Goal: Information Seeking & Learning: Learn about a topic

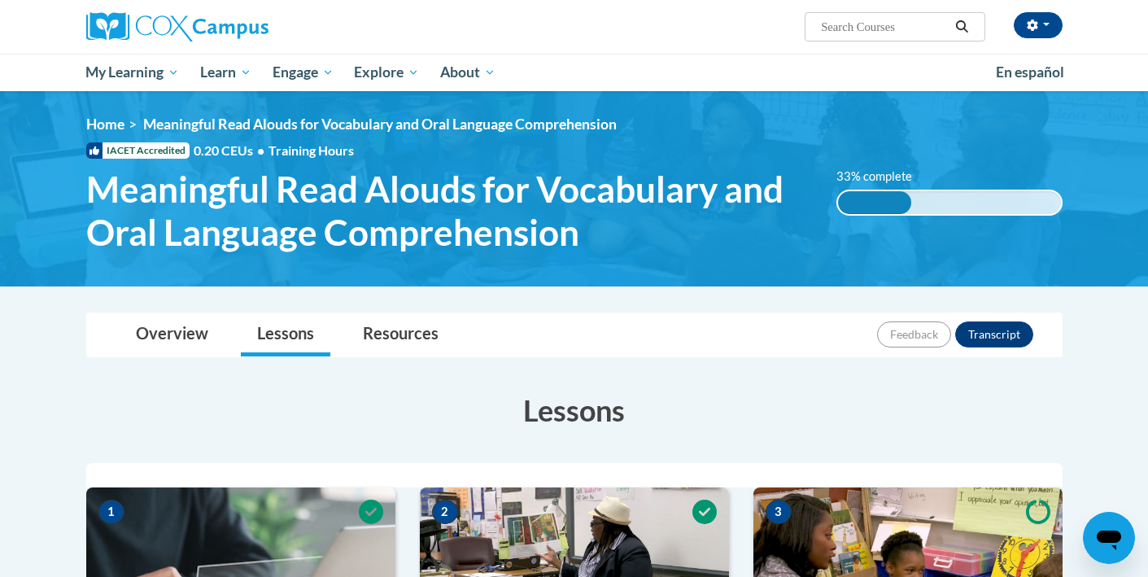
click at [710, 29] on div "Marla Bigham (America/Chicago UTC-05:00) My Profile Inbox My Transcripts Log Ou…" at bounding box center [741, 20] width 667 height 41
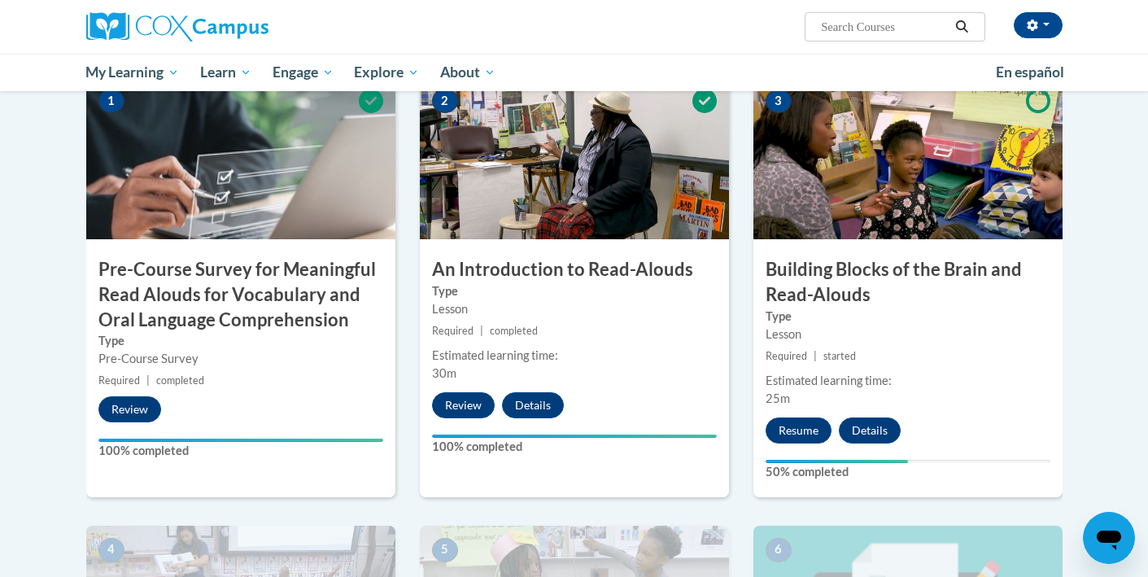
scroll to position [415, 0]
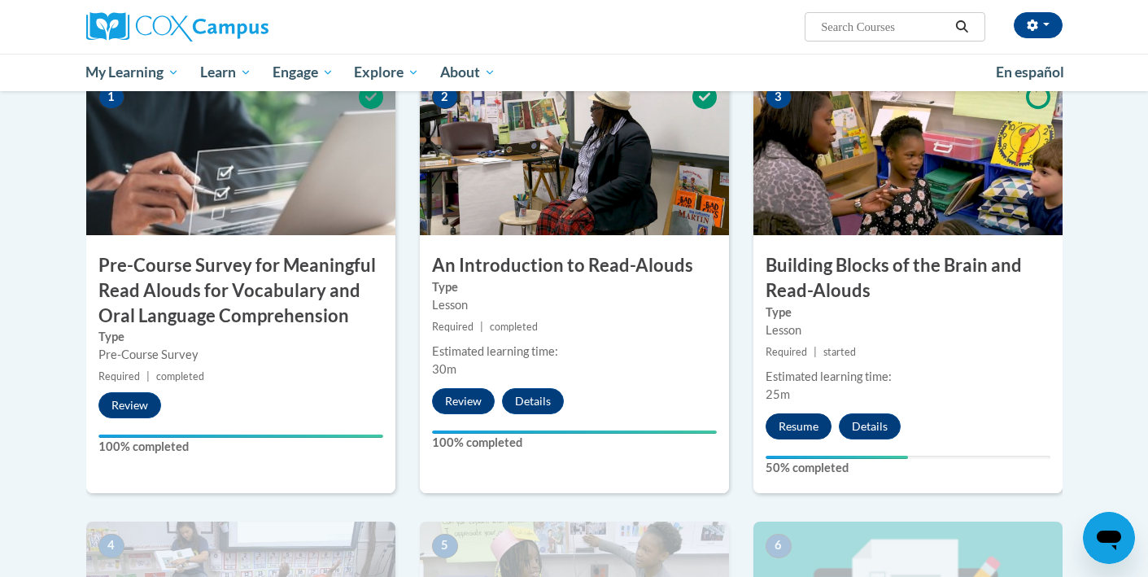
click at [795, 426] on button "Resume" at bounding box center [799, 426] width 66 height 26
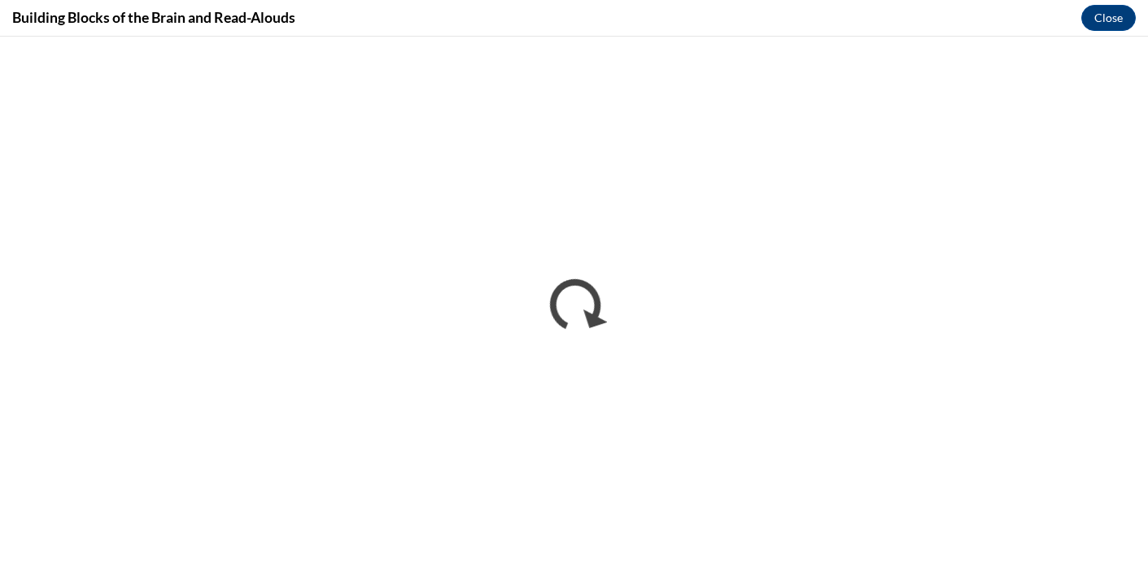
scroll to position [0, 0]
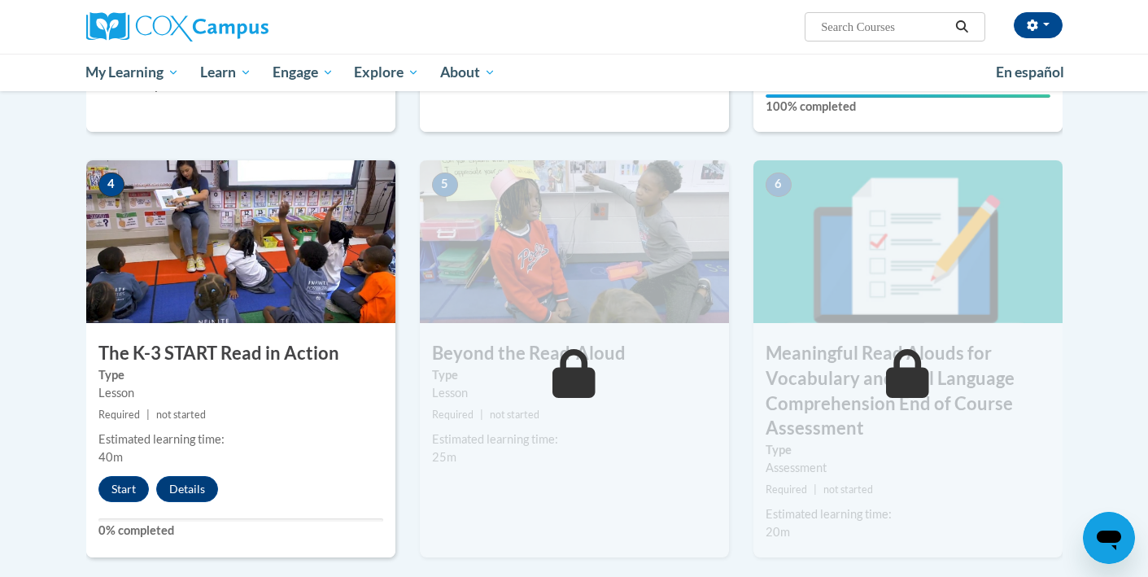
scroll to position [783, 0]
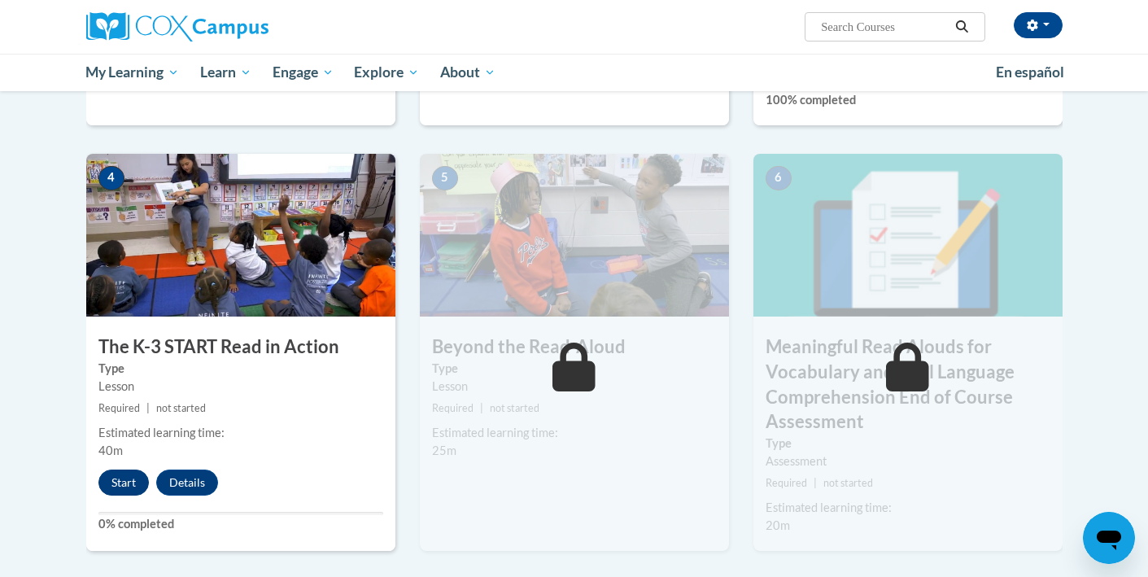
click at [137, 479] on button "Start" at bounding box center [123, 482] width 50 height 26
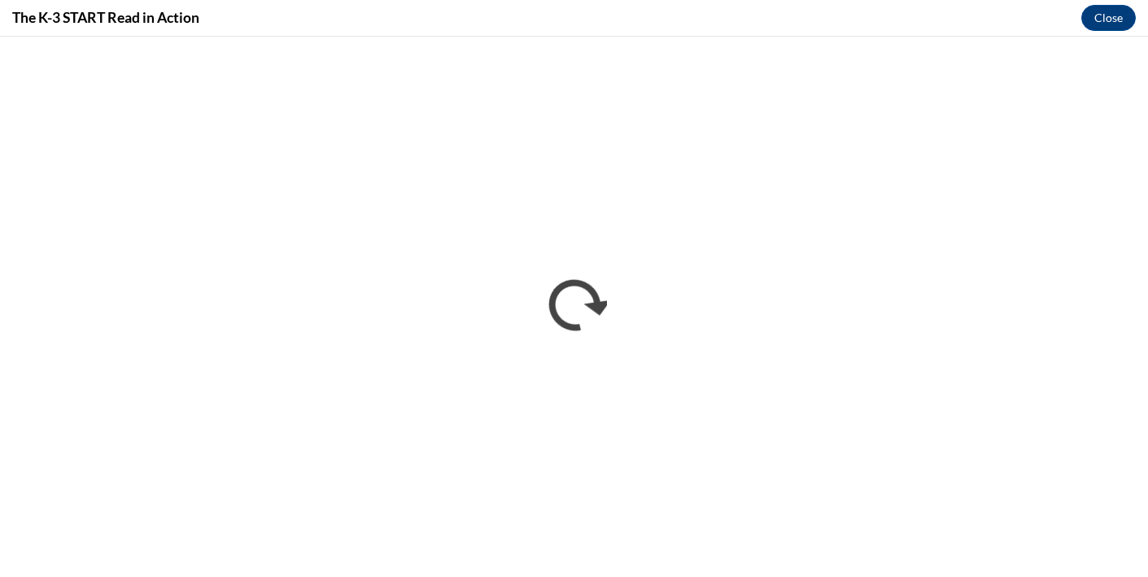
scroll to position [0, 0]
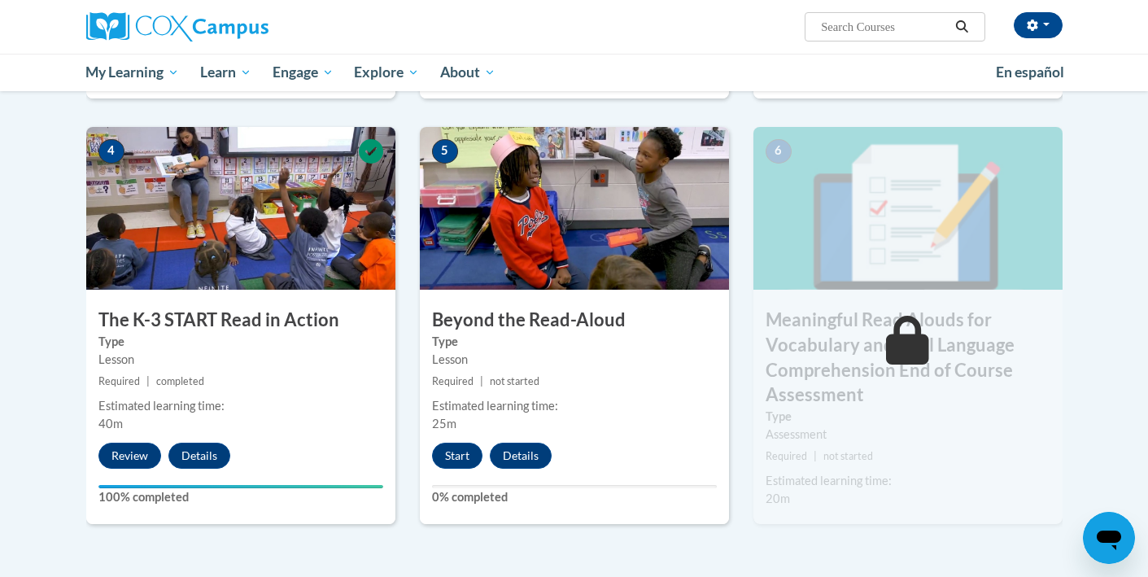
scroll to position [808, 0]
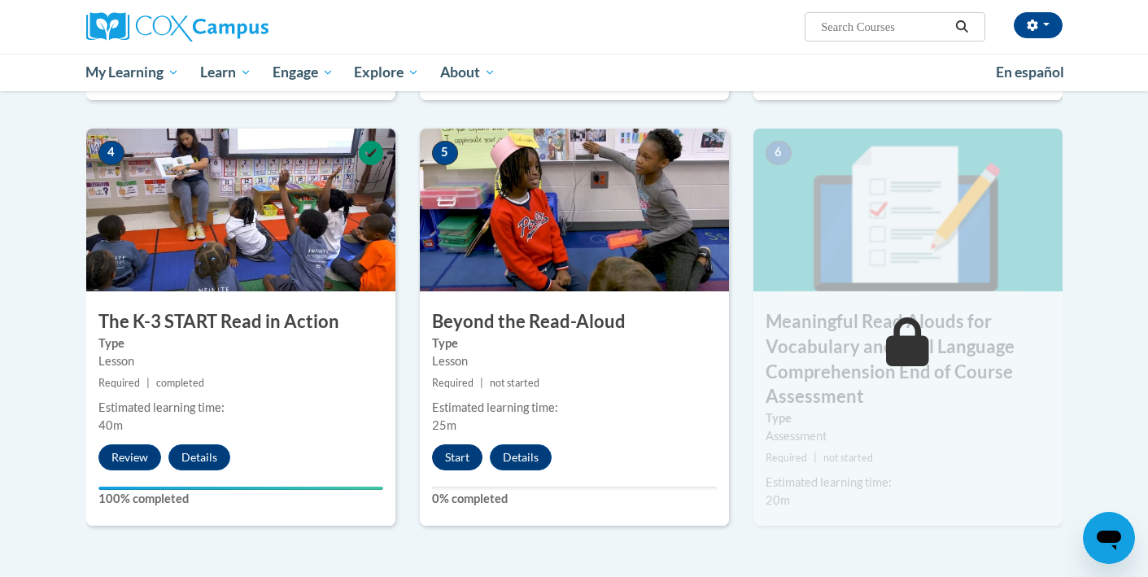
click at [458, 459] on button "Start" at bounding box center [457, 457] width 50 height 26
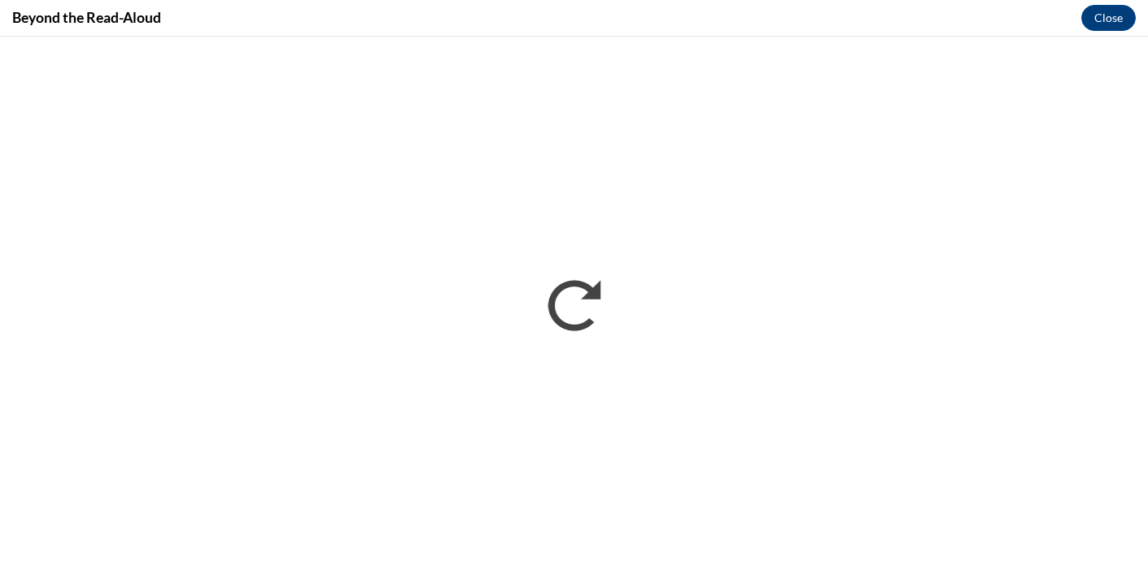
scroll to position [0, 0]
